Goal: Task Accomplishment & Management: Manage account settings

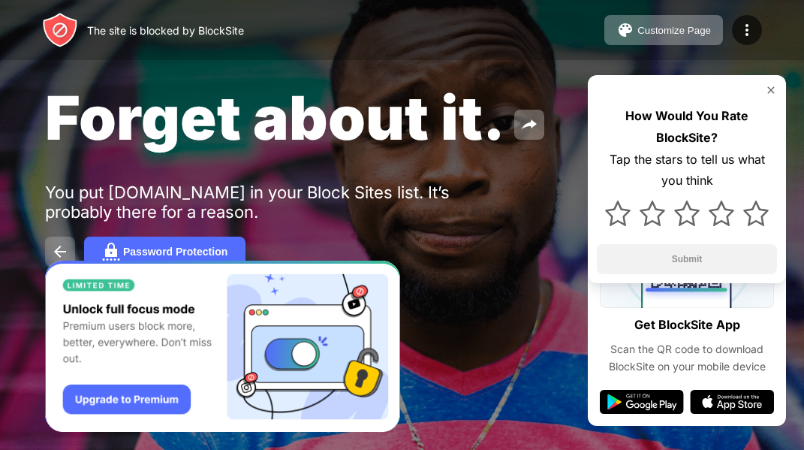
click at [67, 238] on button at bounding box center [60, 252] width 30 height 30
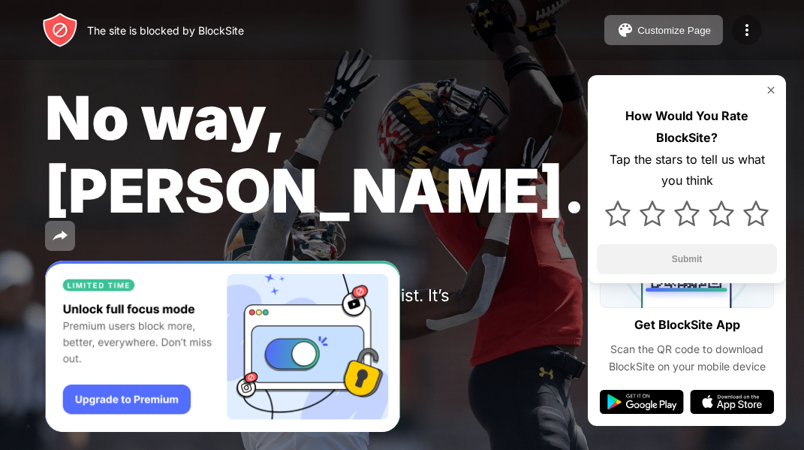
click at [743, 30] on img at bounding box center [747, 30] width 18 height 18
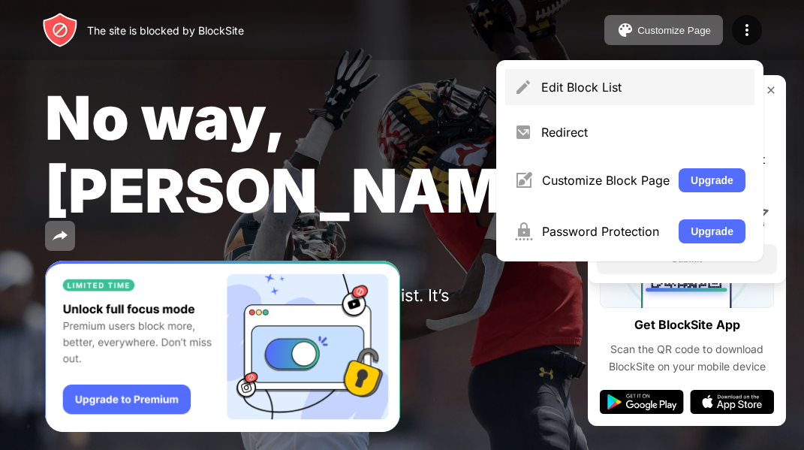
click at [645, 84] on div "Edit Block List" at bounding box center [643, 87] width 204 height 15
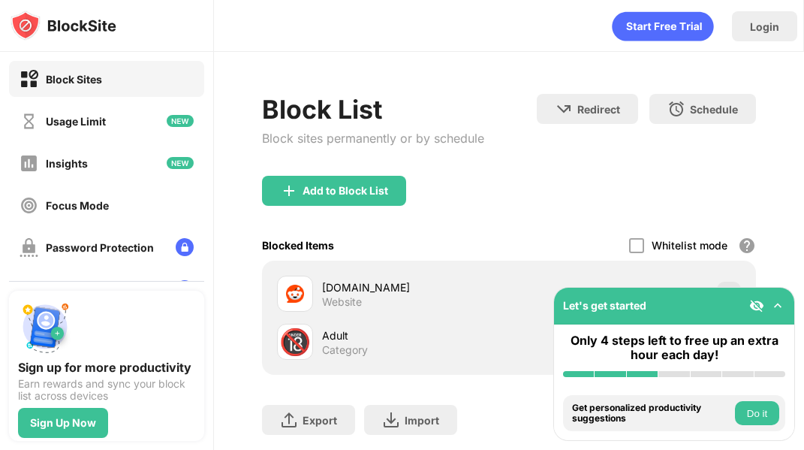
scroll to position [84, 0]
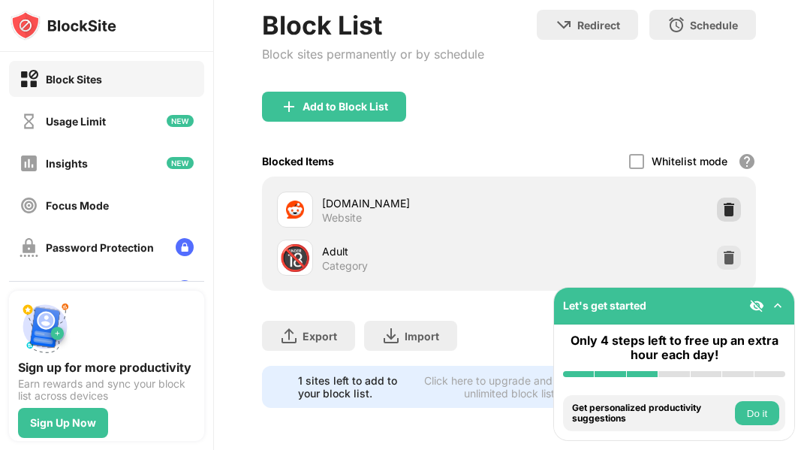
click at [725, 209] on img at bounding box center [729, 209] width 15 height 15
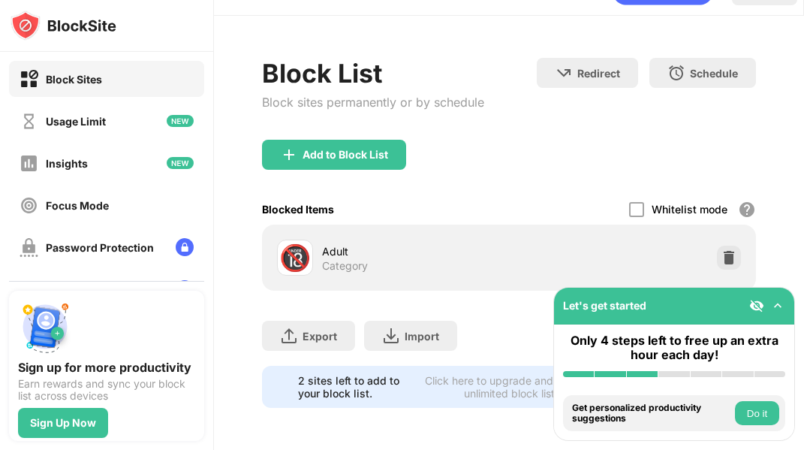
scroll to position [36, 0]
